Goal: Task Accomplishment & Management: Use online tool/utility

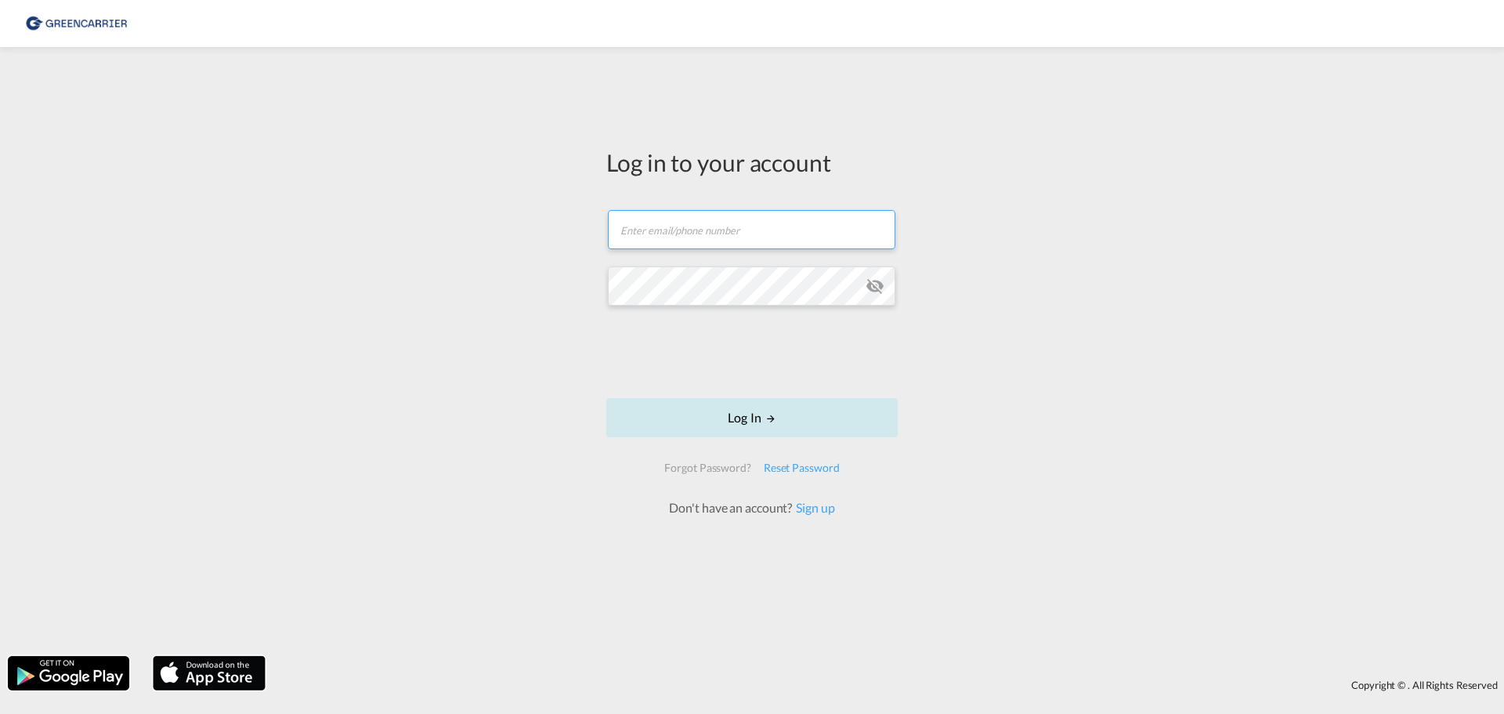
type input "[EMAIL_ADDRESS][DOMAIN_NAME]"
click at [770, 420] on md-icon "LOGIN" at bounding box center [770, 418] width 11 height 11
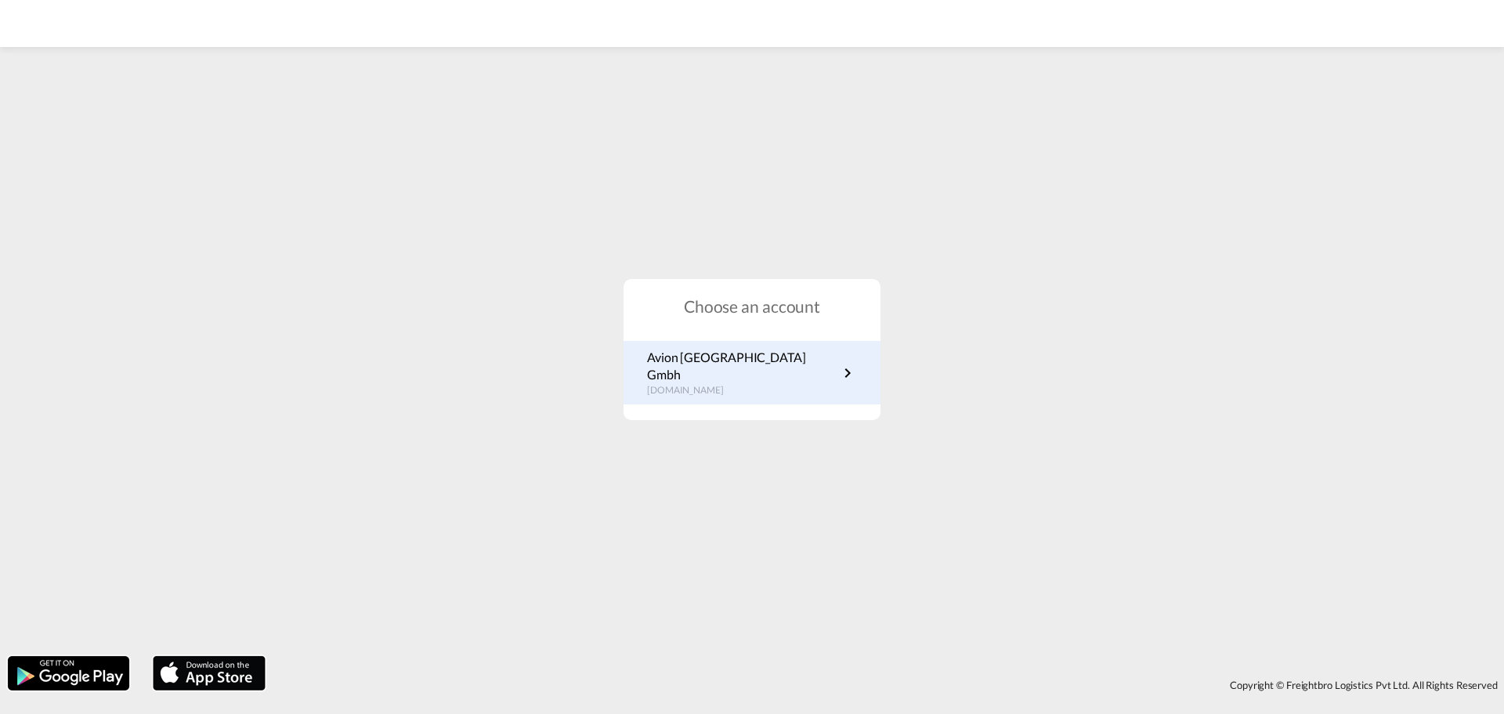
click at [693, 370] on p "Avion [GEOGRAPHIC_DATA] Gmbh" at bounding box center [742, 366] width 191 height 35
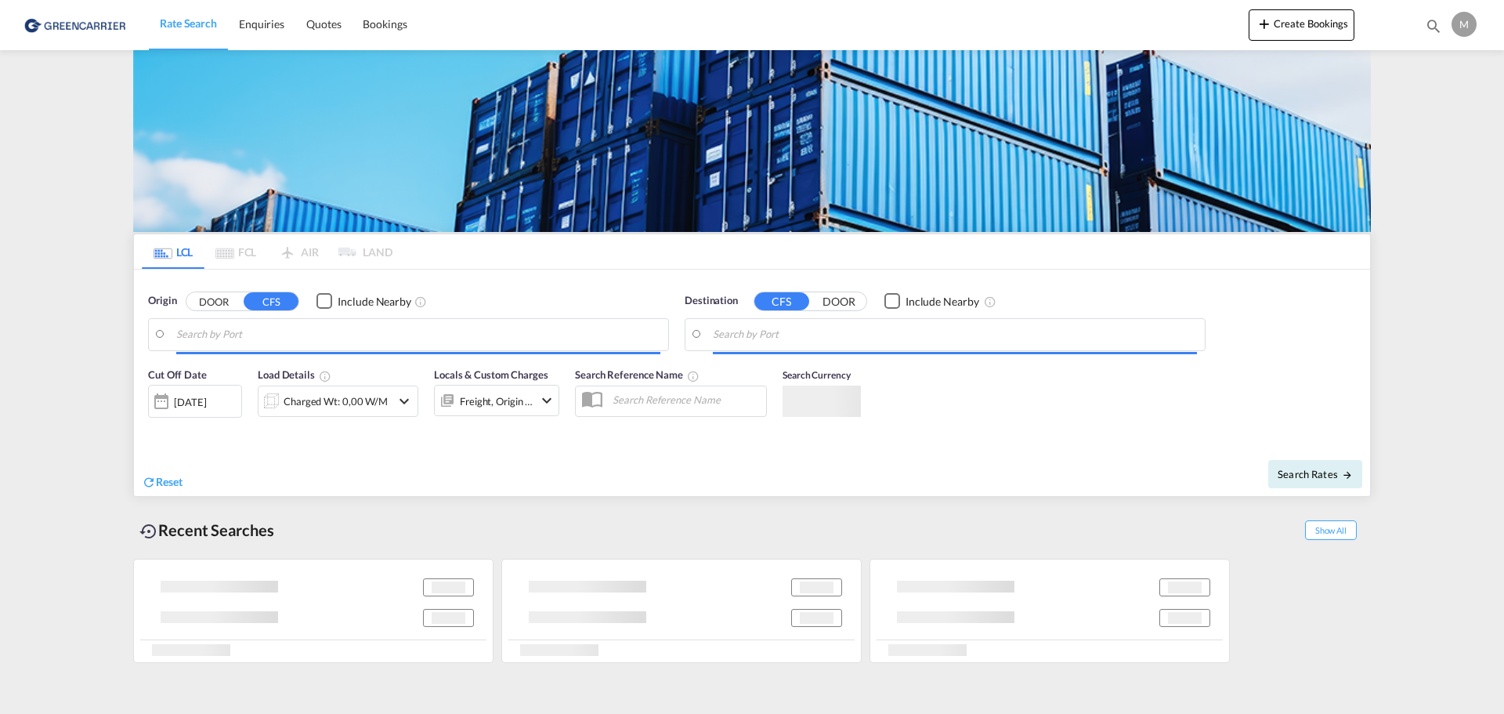
type input "[GEOGRAPHIC_DATA], [GEOGRAPHIC_DATA]"
type input "[GEOGRAPHIC_DATA], NZAKL"
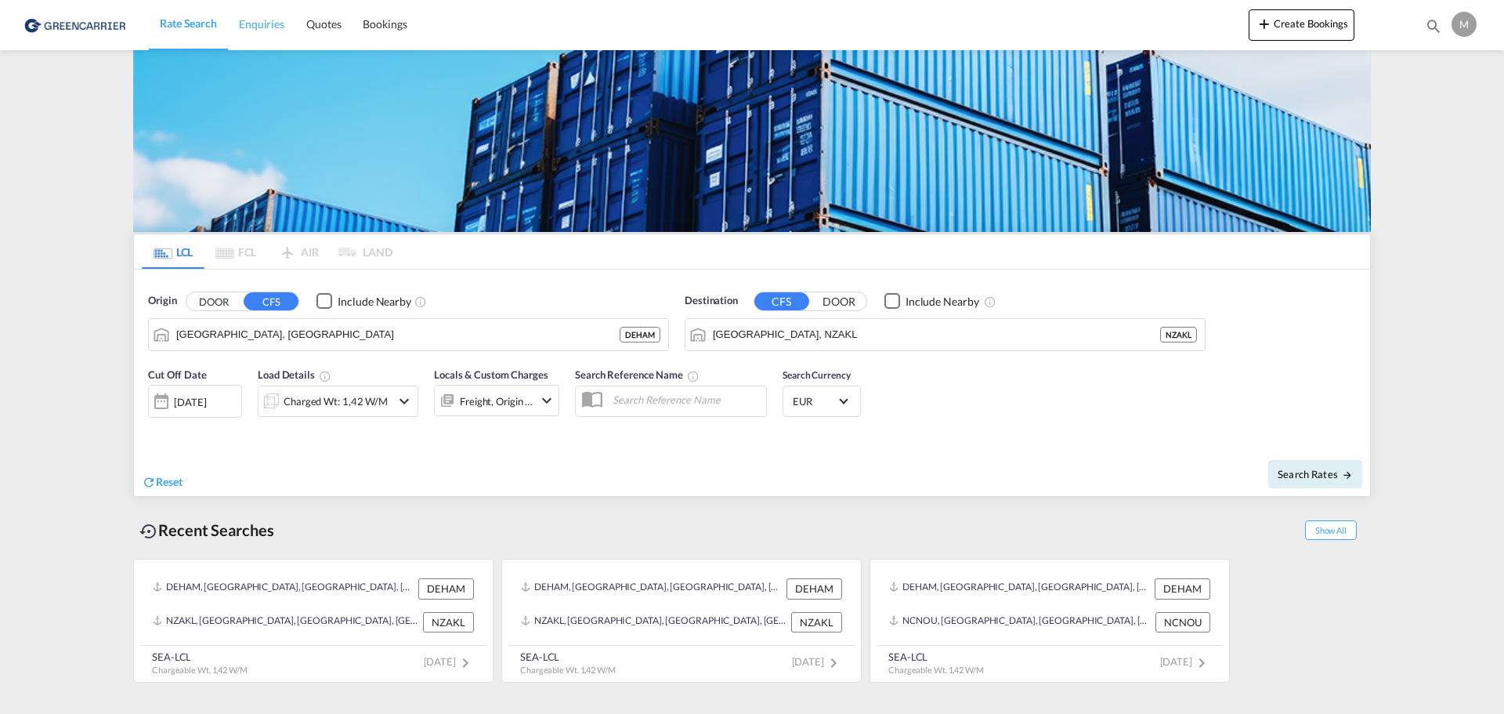
click at [262, 26] on span "Enquiries" at bounding box center [261, 23] width 45 height 13
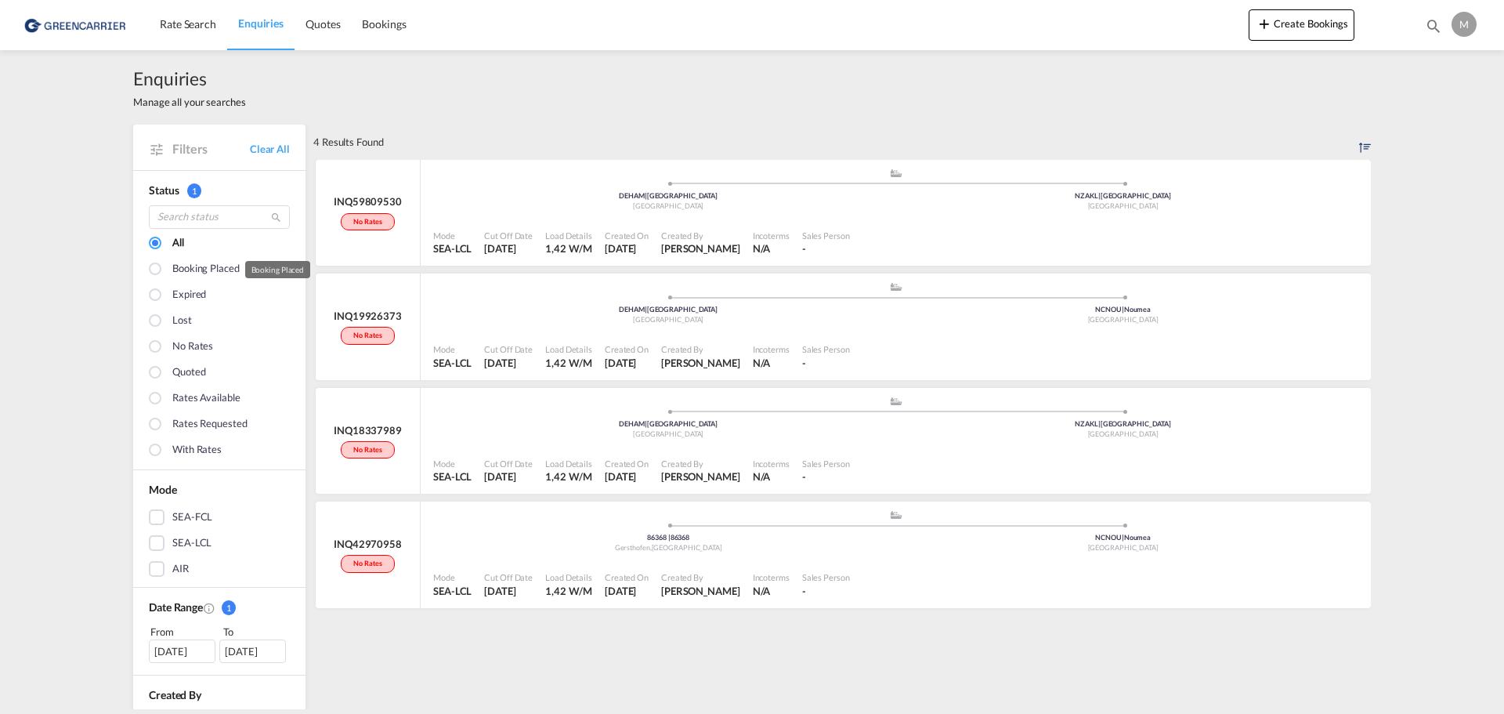
click at [215, 266] on div "Booking placed" at bounding box center [205, 269] width 67 height 17
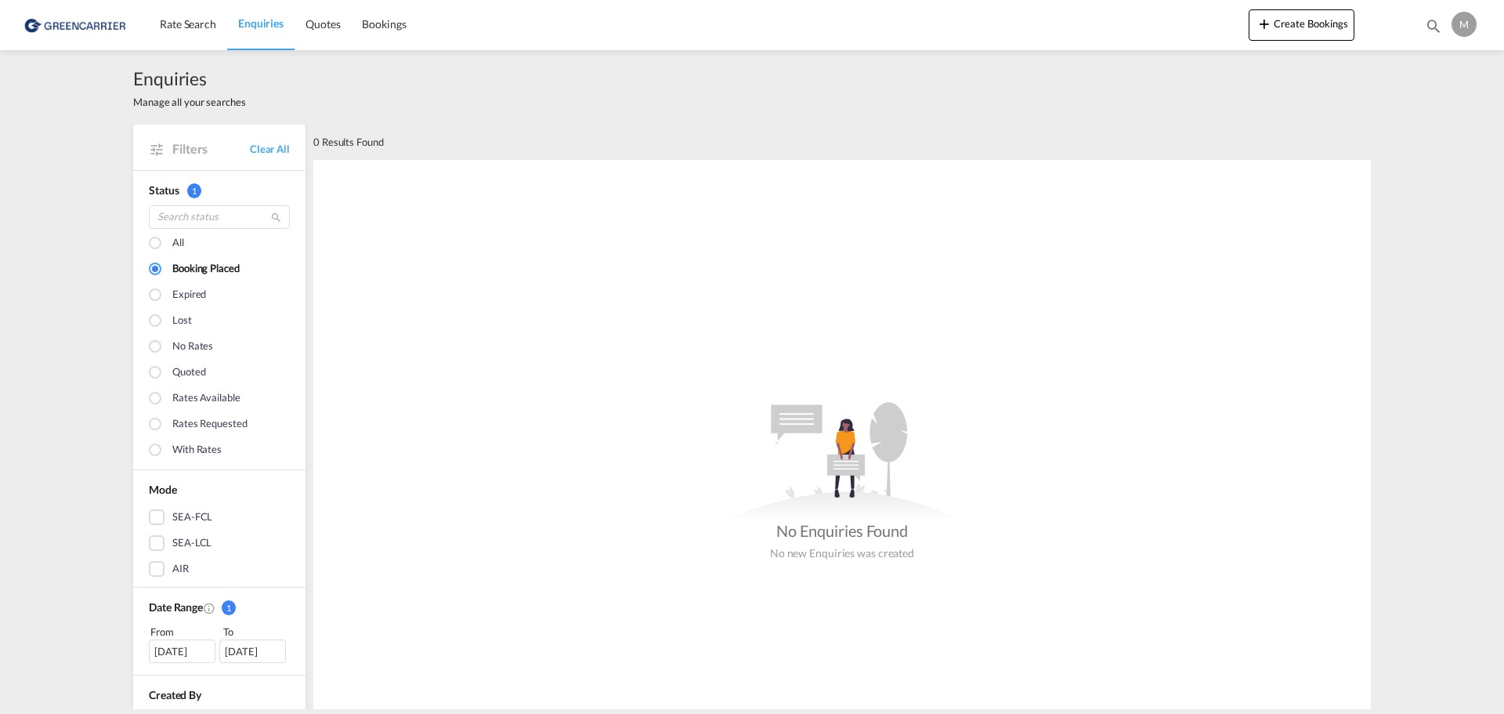
click at [173, 252] on div "All" at bounding box center [178, 243] width 12 height 17
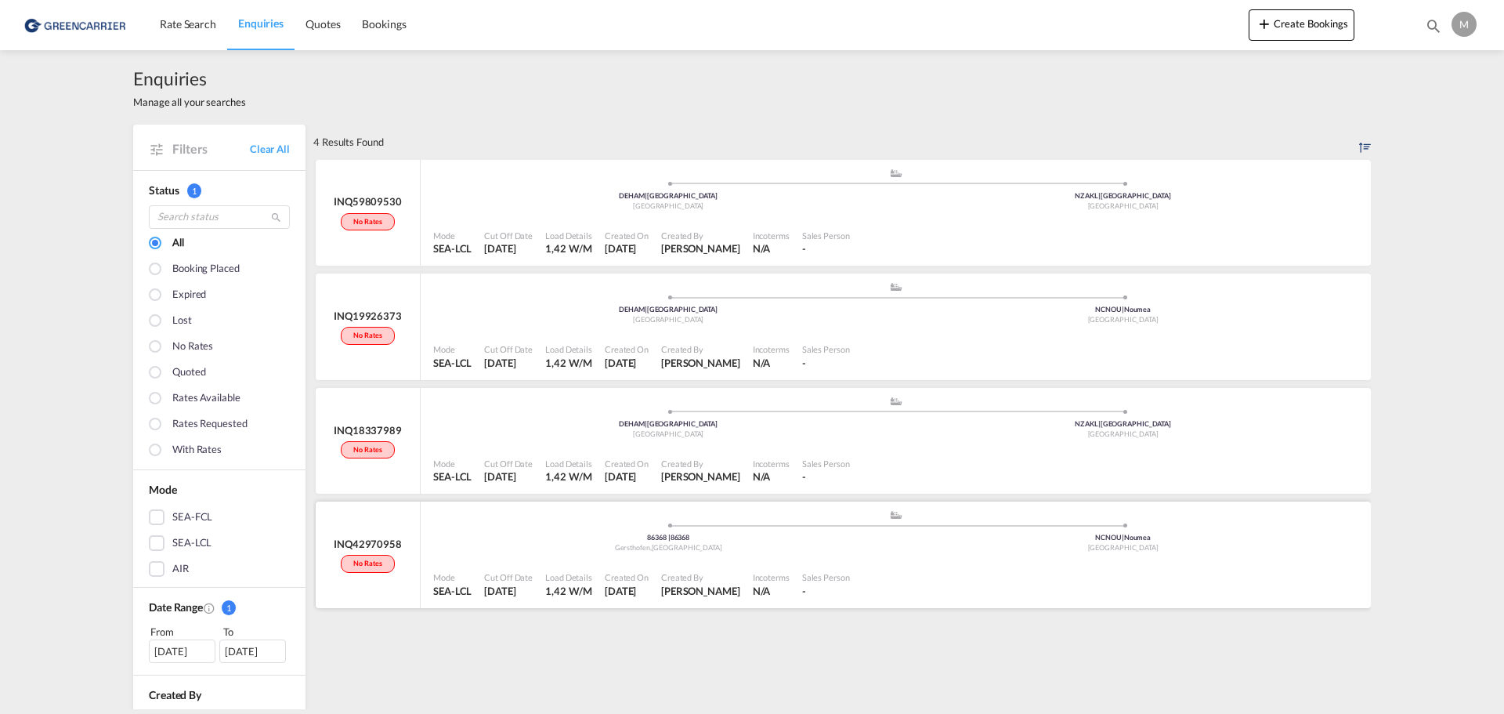
click at [375, 566] on div "No rates" at bounding box center [367, 564] width 53 height 18
